Goal: Find specific page/section: Find specific page/section

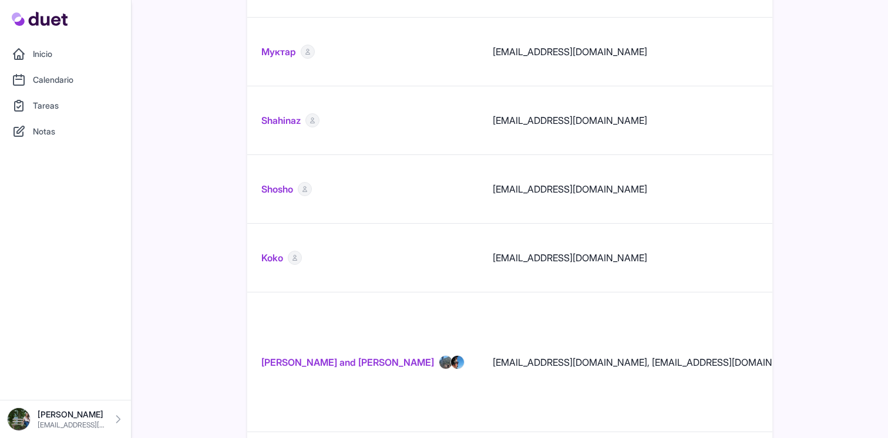
click at [310, 355] on link "Amy and Greg Horrell" at bounding box center [347, 362] width 173 height 14
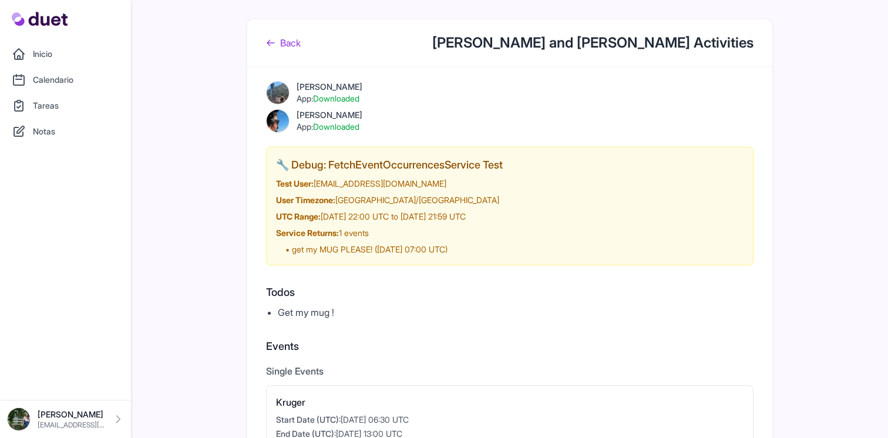
click at [292, 38] on link "Back" at bounding box center [283, 43] width 35 height 14
